Goal: Navigation & Orientation: Understand site structure

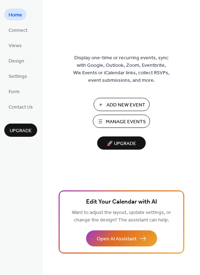
click at [126, 123] on span "Manage Events" at bounding box center [126, 122] width 40 height 8
click at [20, 30] on span "Connect" at bounding box center [18, 31] width 19 height 8
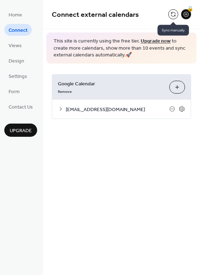
click at [172, 15] on button at bounding box center [173, 14] width 10 height 10
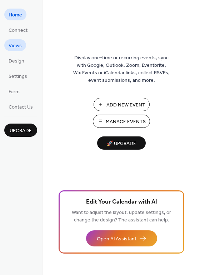
click at [16, 48] on span "Views" at bounding box center [15, 46] width 13 height 8
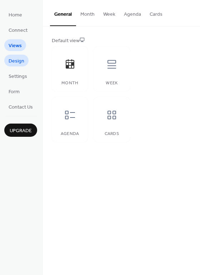
click at [17, 60] on span "Design" at bounding box center [17, 62] width 16 height 8
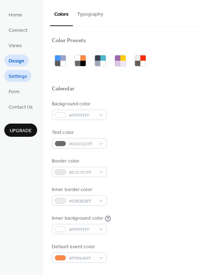
click at [14, 73] on span "Settings" at bounding box center [18, 77] width 19 height 8
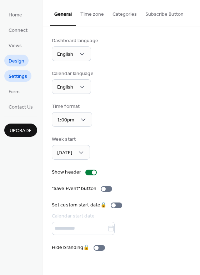
click at [17, 58] on span "Design" at bounding box center [17, 62] width 16 height 8
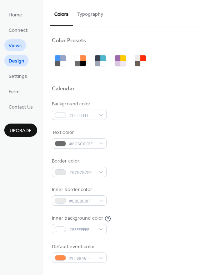
click at [15, 46] on span "Views" at bounding box center [15, 46] width 13 height 8
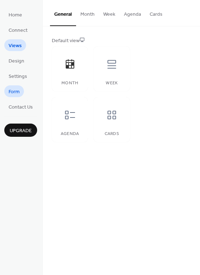
click at [16, 93] on span "Form" at bounding box center [14, 92] width 11 height 8
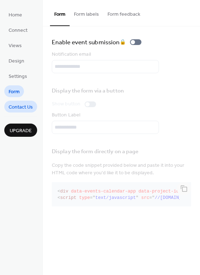
click at [22, 111] on span "Contact Us" at bounding box center [21, 108] width 24 height 8
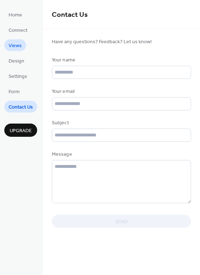
click at [21, 47] on span "Views" at bounding box center [15, 46] width 13 height 8
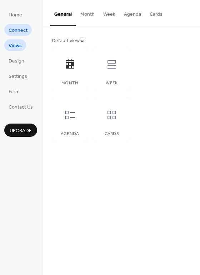
click at [23, 27] on span "Connect" at bounding box center [18, 31] width 19 height 8
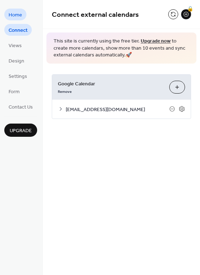
click at [19, 14] on span "Home" at bounding box center [16, 15] width 14 height 8
